Goal: Find contact information: Find contact information

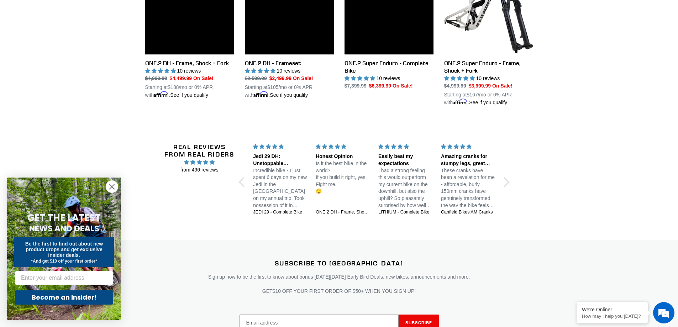
scroll to position [1024, 0]
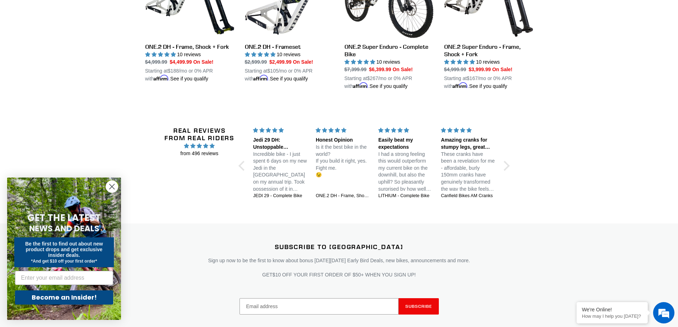
click at [111, 186] on icon "Close dialog" at bounding box center [112, 186] width 5 height 5
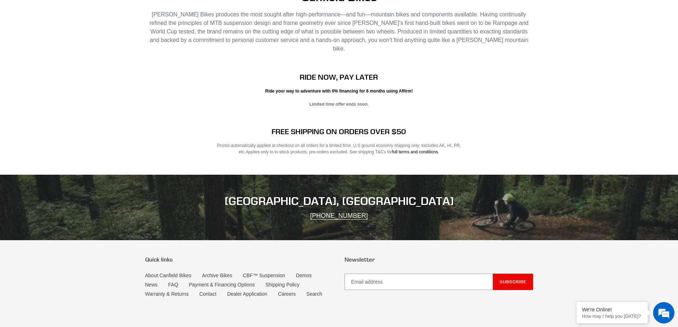
scroll to position [1432, 0]
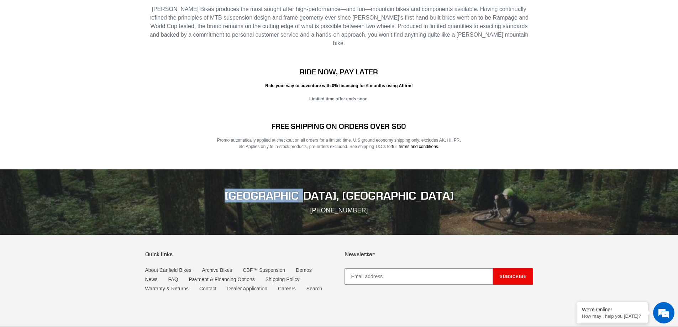
scroll to position [1432, 0]
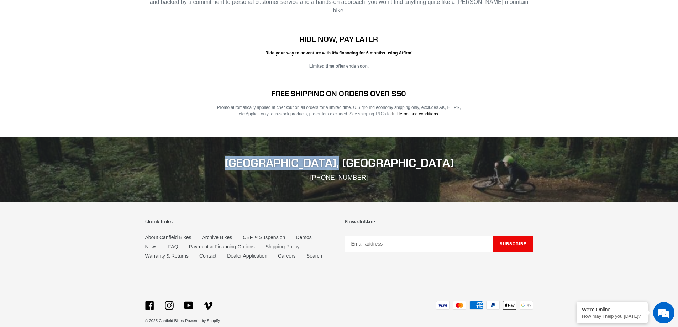
drag, startPoint x: 280, startPoint y: 149, endPoint x: 404, endPoint y: 145, distance: 123.9
click at [406, 145] on div "PONCHA SPRINGS, CO (801) 548-2556" at bounding box center [339, 169] width 678 height 65
